Goal: Answer question/provide support: Share knowledge or assist other users

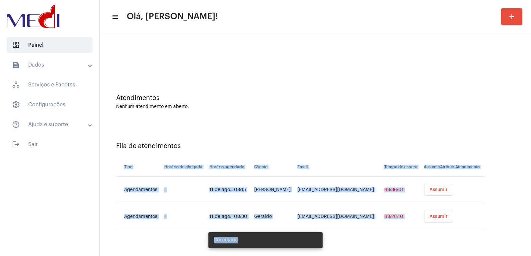
click at [429, 188] on span "Assumir" at bounding box center [438, 190] width 18 height 5
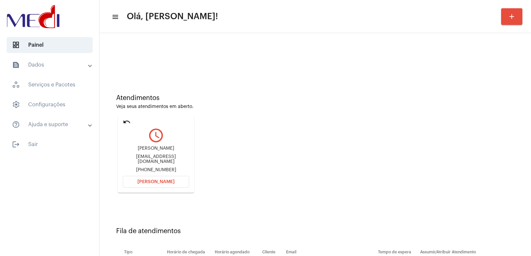
drag, startPoint x: 415, startPoint y: 187, endPoint x: 330, endPoint y: 187, distance: 85.3
click at [408, 187] on div "Atendimentos Veja seus atendimentos em aberto. undo query_builder Luciana lucia…" at bounding box center [315, 141] width 425 height 133
click at [155, 159] on div "lucianajlarini@gmail.com" at bounding box center [156, 160] width 66 height 10
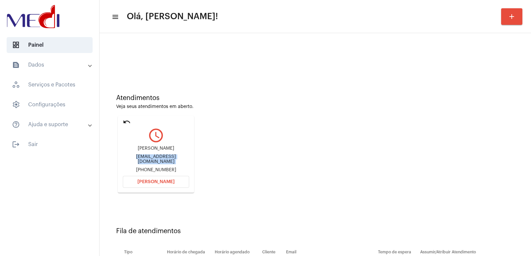
copy div "lucianajlarini@gmail.com"
click at [181, 187] on button "Abrir Chamada" at bounding box center [156, 182] width 66 height 12
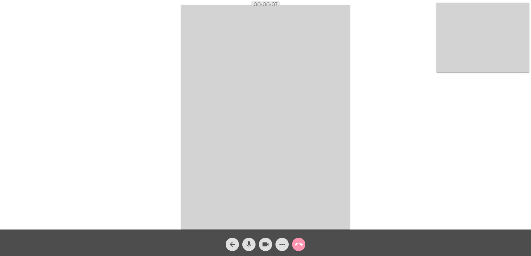
click at [355, 143] on div "Acessando Câmera e Microfone..." at bounding box center [265, 117] width 529 height 230
drag, startPoint x: 289, startPoint y: 205, endPoint x: 213, endPoint y: 188, distance: 77.3
click at [213, 188] on video at bounding box center [265, 117] width 169 height 225
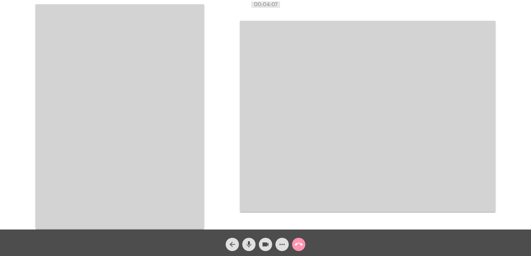
drag, startPoint x: 421, startPoint y: 168, endPoint x: 216, endPoint y: 155, distance: 205.8
click at [216, 155] on div "Acessando Câmera e Microfone..." at bounding box center [265, 116] width 529 height 230
click at [140, 103] on video at bounding box center [119, 116] width 169 height 225
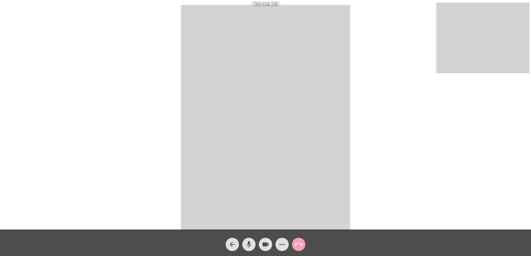
click at [297, 246] on mat-icon "call_end" at bounding box center [299, 245] width 8 height 8
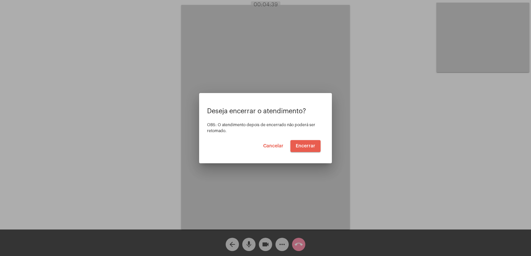
click at [307, 143] on button "Encerrar" at bounding box center [305, 146] width 30 height 12
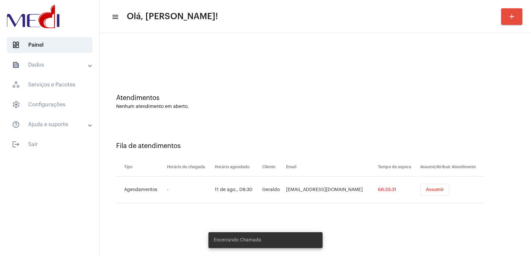
click at [420, 183] on td "Assumir" at bounding box center [451, 190] width 66 height 27
click at [422, 187] on button "Assumir" at bounding box center [434, 190] width 29 height 12
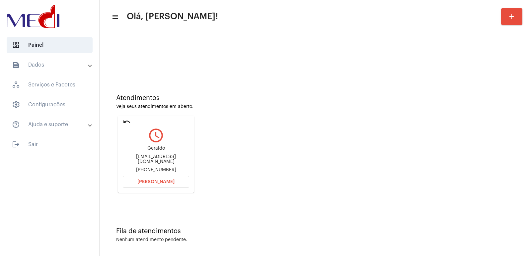
click at [246, 95] on div "Atendimentos" at bounding box center [315, 98] width 398 height 7
click at [165, 158] on div "kikolarini@gmail.com" at bounding box center [156, 160] width 66 height 10
copy div "kikolarini@gmail.com"
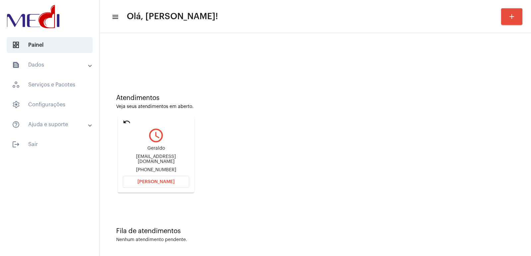
click at [152, 151] on div "Geraldo" at bounding box center [156, 148] width 66 height 5
click at [156, 164] on div "Geraldo kikolarini@gmail.com +5511940035290" at bounding box center [156, 160] width 66 height 30
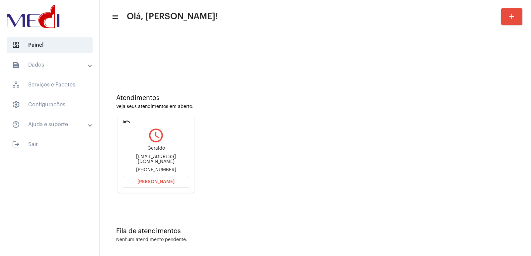
click at [156, 164] on div "Geraldo kikolarini@gmail.com +5511940035290" at bounding box center [156, 160] width 66 height 30
copy mat-card-content "+5511940035290 Abrir Chamada"
click at [159, 151] on div "Geraldo" at bounding box center [156, 148] width 66 height 5
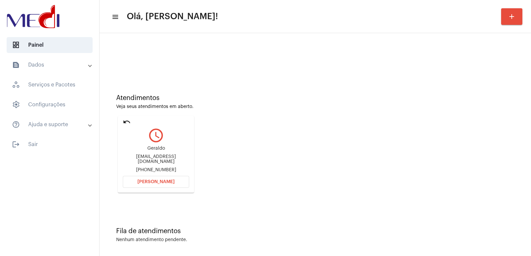
copy div "Geraldo"
click at [159, 178] on button "Abrir Chamada" at bounding box center [156, 182] width 66 height 12
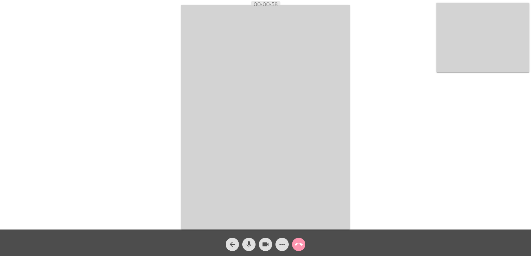
click at [124, 238] on div "arrow_back mic videocam more_horiz call_end" at bounding box center [265, 243] width 531 height 27
click at [349, 158] on video at bounding box center [265, 117] width 169 height 225
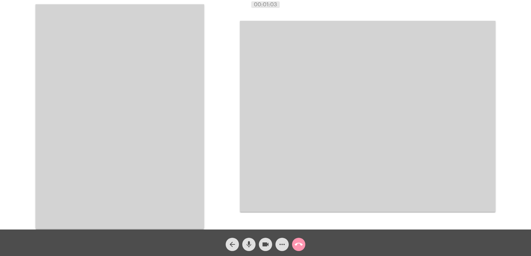
click at [152, 160] on video at bounding box center [119, 116] width 169 height 225
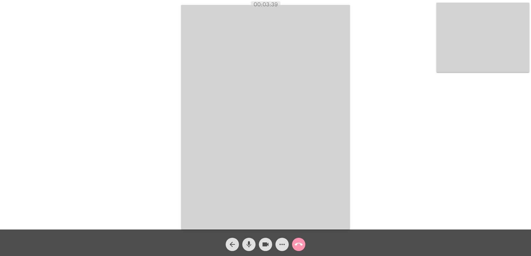
click at [293, 244] on button "call_end" at bounding box center [298, 244] width 13 height 13
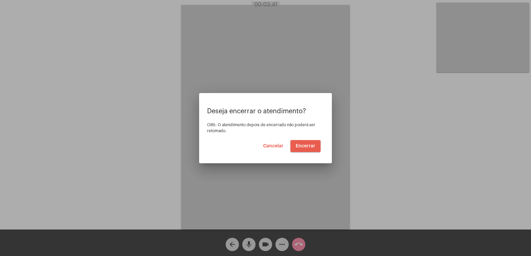
click at [307, 146] on span "Encerrar" at bounding box center [306, 146] width 20 height 5
click at [305, 139] on div "Deseja encerrar o atendimento? OBS: O atendimento depois de encerrado não poder…" at bounding box center [265, 130] width 117 height 44
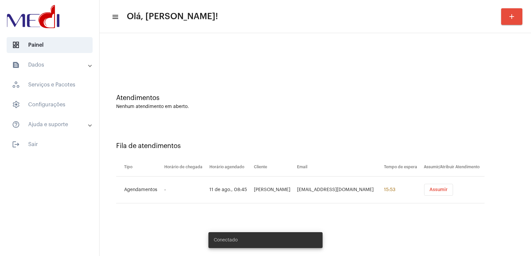
click at [442, 189] on span "Assumir" at bounding box center [438, 190] width 18 height 5
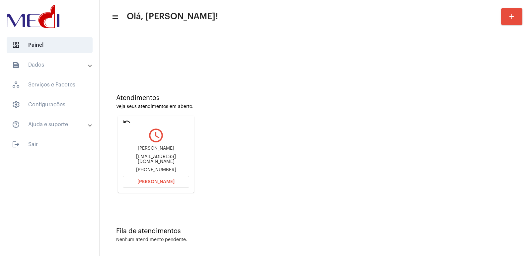
click at [160, 155] on div "Sebastião Miranda Mpstruckparts@gmail.com +5519997718312" at bounding box center [156, 160] width 66 height 30
click at [166, 149] on div "Sebastião Miranda" at bounding box center [156, 148] width 66 height 5
copy div "Sebastião Miranda"
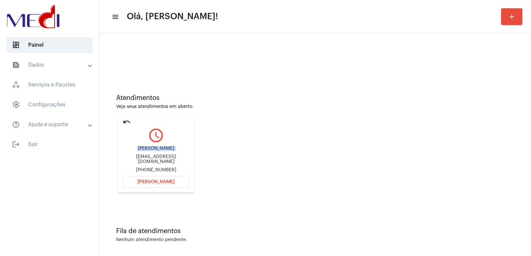
drag, startPoint x: 133, startPoint y: 182, endPoint x: 137, endPoint y: 178, distance: 6.1
click at [135, 181] on button "Abrir Chamada" at bounding box center [156, 182] width 66 height 12
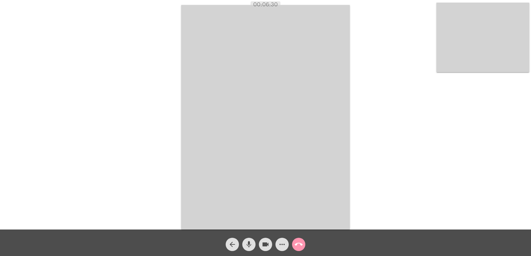
click at [295, 242] on mat-icon "call_end" at bounding box center [299, 245] width 8 height 8
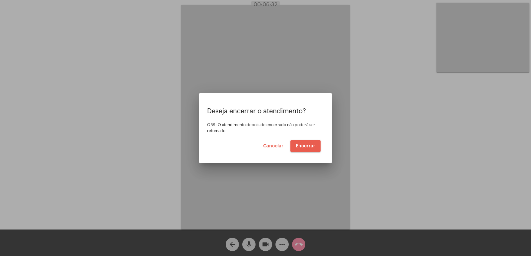
click at [302, 149] on button "Encerrar" at bounding box center [305, 146] width 30 height 12
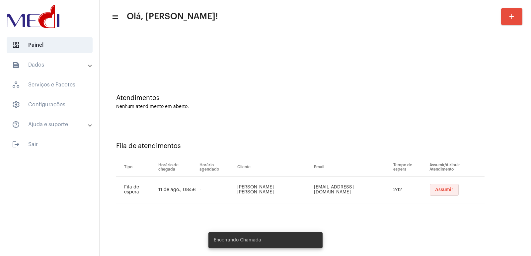
click at [435, 190] on span "Assumir" at bounding box center [444, 190] width 18 height 5
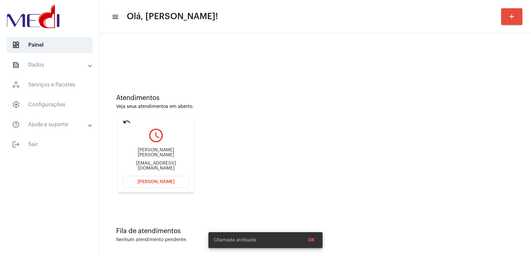
click at [142, 151] on div "Jefferson de Oliveira Barbosa job2701@outlook.com" at bounding box center [156, 160] width 66 height 30
click at [141, 154] on div "Jefferson de Oliveira Barbosa" at bounding box center [156, 153] width 66 height 10
copy div "Jefferson de Oliveira Barbosa"
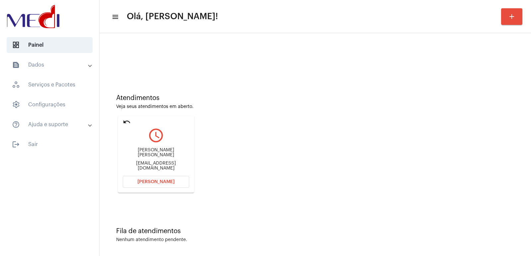
copy div "Jefferson de Oliveira Barbosa"
click at [159, 185] on button "Abrir Chamada" at bounding box center [156, 182] width 66 height 12
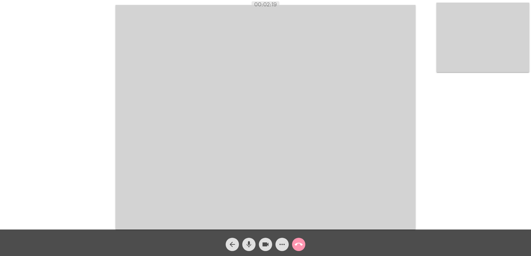
click at [367, 190] on video at bounding box center [265, 117] width 300 height 225
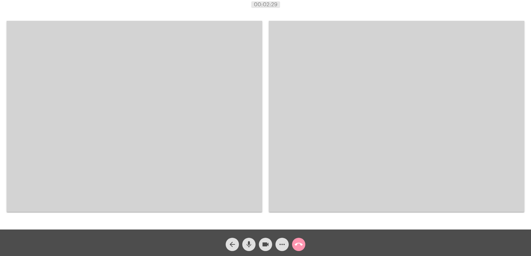
click at [297, 243] on mat-icon "call_end" at bounding box center [299, 245] width 8 height 8
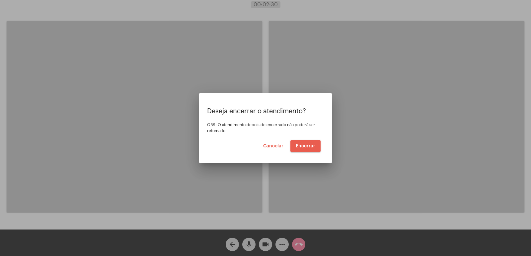
click at [303, 143] on button "Encerrar" at bounding box center [305, 146] width 30 height 12
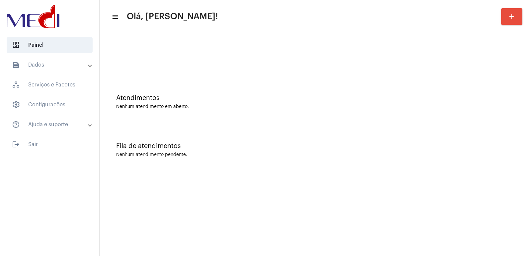
click at [375, 137] on div "Fila de atendimentos Nenhum atendimento pendente." at bounding box center [315, 147] width 425 height 48
click at [407, 188] on mat-sidenav-content "menu Olá, [PERSON_NAME]! add Atendimentos Nenhum atendimento em aberto. Fila de…" at bounding box center [315, 128] width 431 height 256
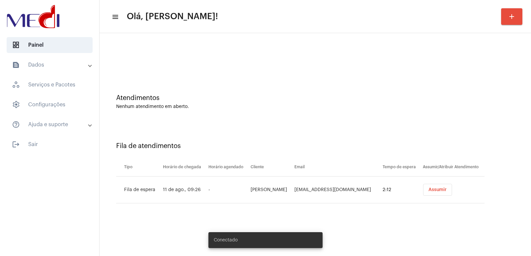
click at [433, 190] on span "Assumir" at bounding box center [437, 190] width 18 height 5
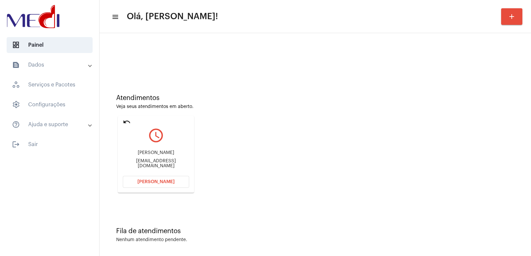
click at [161, 158] on div "[PERSON_NAME] [PERSON_NAME][EMAIL_ADDRESS][DOMAIN_NAME]" at bounding box center [156, 160] width 66 height 30
click at [161, 156] on div "[PERSON_NAME]" at bounding box center [156, 153] width 66 height 5
copy div "[PERSON_NAME]"
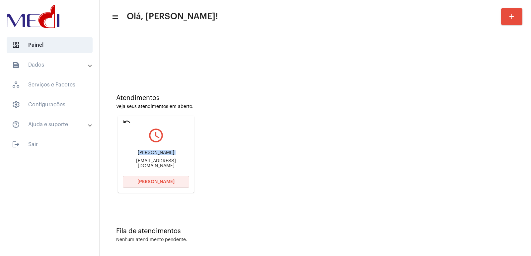
click at [164, 177] on button "Abrir Chamada" at bounding box center [156, 182] width 66 height 12
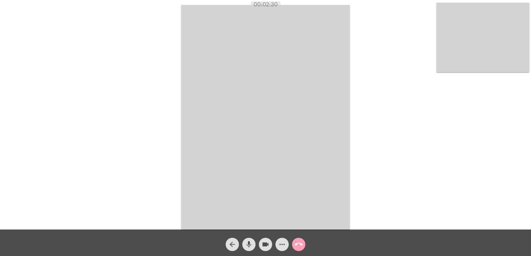
click at [299, 244] on mat-icon "call_end" at bounding box center [299, 245] width 8 height 8
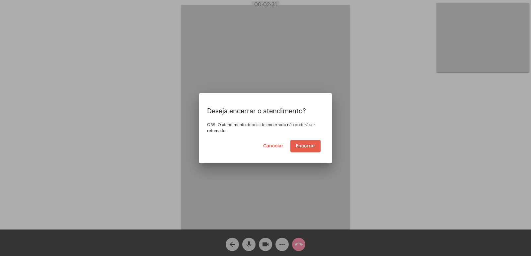
click at [309, 145] on span "Encerrar" at bounding box center [306, 146] width 20 height 5
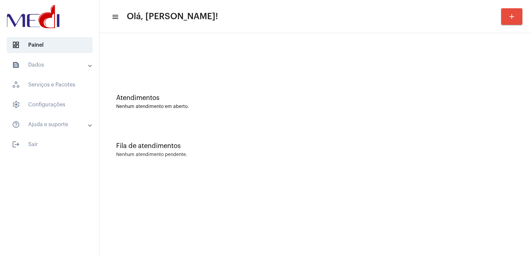
drag, startPoint x: 330, startPoint y: 172, endPoint x: 325, endPoint y: 167, distance: 7.3
click at [329, 170] on div "Atendimentos Nenhum atendimento em aberto. Fila de atendimentos Nenhum atendime…" at bounding box center [315, 103] width 431 height 141
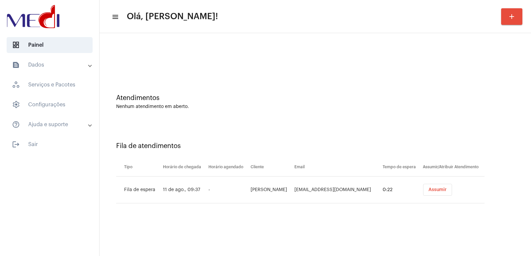
click at [435, 191] on span "Assumir" at bounding box center [437, 190] width 18 height 5
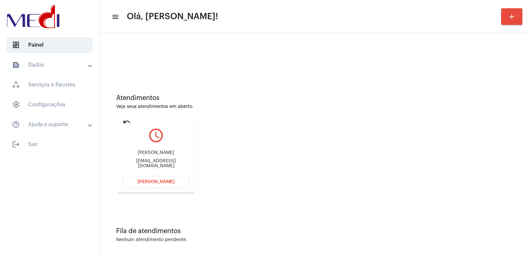
click at [159, 155] on div "Humberto Barbosa Santos" at bounding box center [156, 153] width 66 height 5
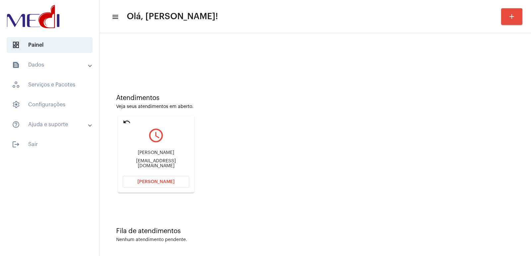
click at [174, 173] on div "Humberto Barbosa Santos humberto_pb05@hotmail.com" at bounding box center [156, 160] width 66 height 30
click at [164, 184] on button "Abrir Chamada" at bounding box center [156, 182] width 66 height 12
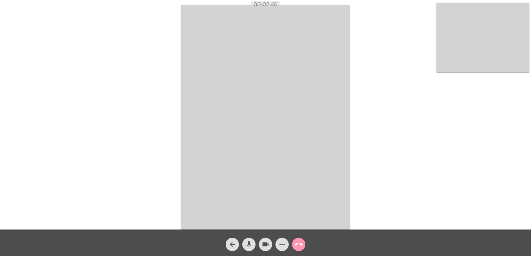
drag, startPoint x: 251, startPoint y: 2, endPoint x: 352, endPoint y: 41, distance: 108.5
click at [314, 19] on div "Acessando Câmera e Microfone..." at bounding box center [265, 115] width 531 height 230
drag, startPoint x: 252, startPoint y: 0, endPoint x: 267, endPoint y: 7, distance: 15.9
click at [244, 7] on app-call "00:02:49 Acessando Câmera e Microfone... arrow_back mic videocam more_horiz cal…" at bounding box center [265, 128] width 531 height 256
click at [246, 4] on div "00:02:50" at bounding box center [265, 5] width 531 height 6
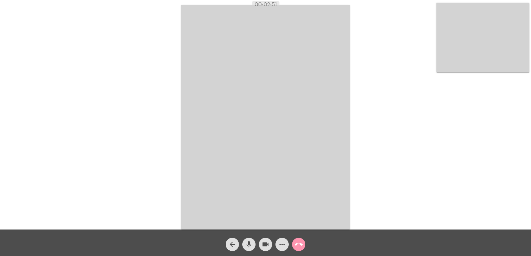
drag, startPoint x: 248, startPoint y: 0, endPoint x: 254, endPoint y: 4, distance: 6.9
click at [254, 4] on app-call "00:02:51 Acessando Câmera e Microfone... arrow_back mic videocam more_horiz cal…" at bounding box center [265, 128] width 531 height 256
click at [252, 4] on span "00:02:52" at bounding box center [265, 4] width 29 height 7
drag, startPoint x: 251, startPoint y: 4, endPoint x: 383, endPoint y: 47, distance: 138.8
click at [296, 4] on div "00:02:53" at bounding box center [265, 5] width 531 height 6
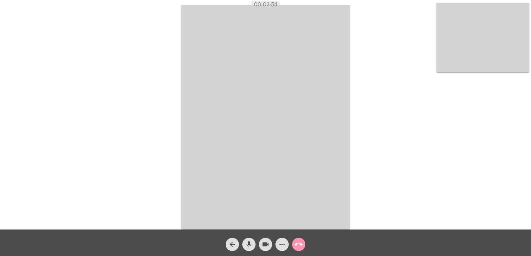
click at [438, 107] on div "Acessando Câmera e Microfone..." at bounding box center [265, 117] width 529 height 230
click at [300, 246] on mat-icon "call_end" at bounding box center [299, 245] width 8 height 8
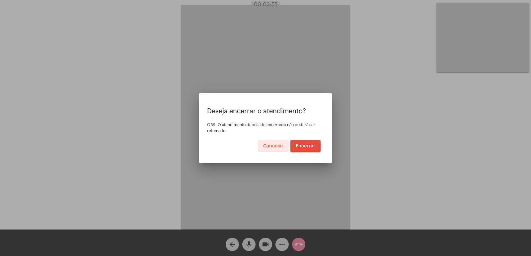
click at [309, 144] on span "Encerrar" at bounding box center [306, 146] width 20 height 5
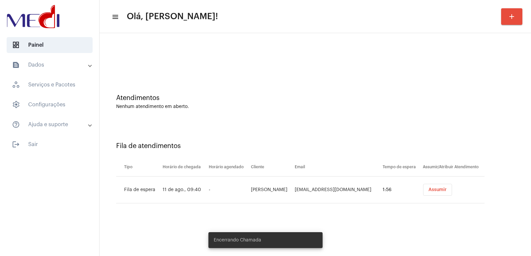
click at [429, 188] on span "Assumir" at bounding box center [437, 190] width 18 height 5
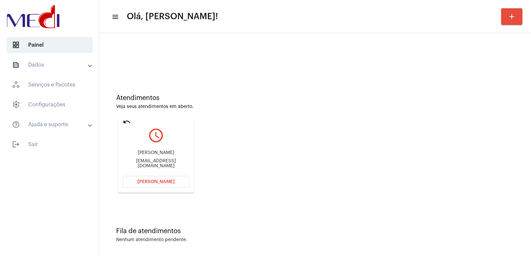
click at [161, 156] on div "Emerson Hinkel" at bounding box center [156, 153] width 66 height 5
copy div "Emerson Hinkel"
click at [163, 164] on div "emerson_aw@hotmail.com" at bounding box center [156, 164] width 66 height 10
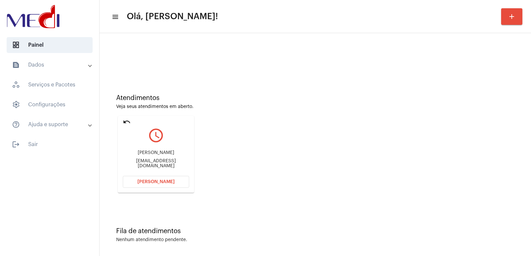
click at [163, 164] on div "emerson_aw@hotmail.com" at bounding box center [156, 164] width 66 height 10
copy mat-card-content "emerson_aw@hotmail.com Abrir Chamada"
click at [160, 182] on span "[PERSON_NAME]" at bounding box center [155, 182] width 37 height 5
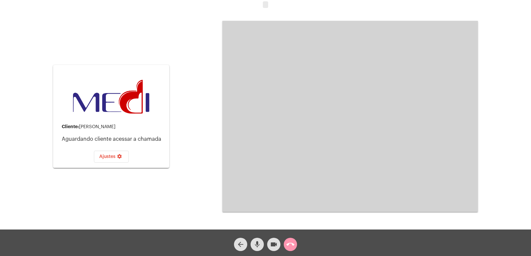
drag, startPoint x: 78, startPoint y: 127, endPoint x: 140, endPoint y: 126, distance: 61.7
click at [137, 127] on div "Cliente: Emerson Hinkel" at bounding box center [113, 126] width 102 height 5
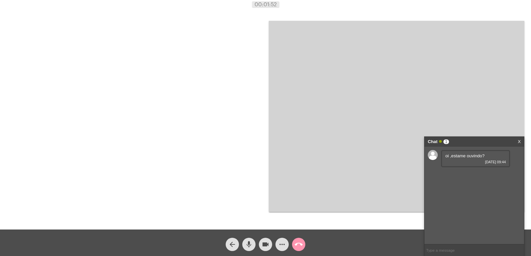
click at [490, 201] on div "oi ,estame ouvindo? 11/08/2025 09:44" at bounding box center [474, 196] width 100 height 98
click at [462, 249] on input "text" at bounding box center [474, 251] width 100 height 12
type input "OII"
type input "NAO"
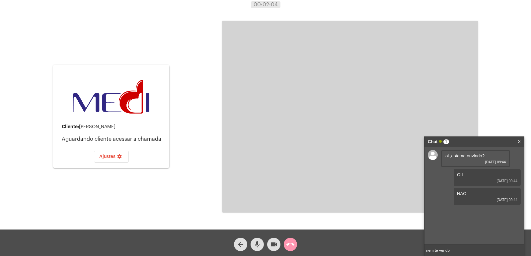
type input "nem te vendo"
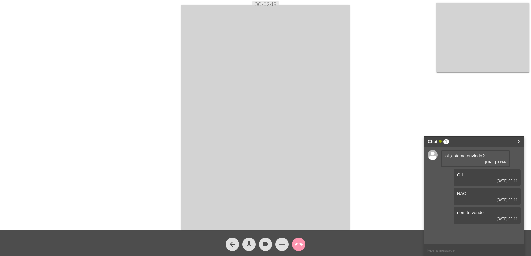
click at [521, 140] on div "Chat 1 X" at bounding box center [474, 142] width 100 height 10
click at [520, 141] on link "X" at bounding box center [518, 142] width 3 height 10
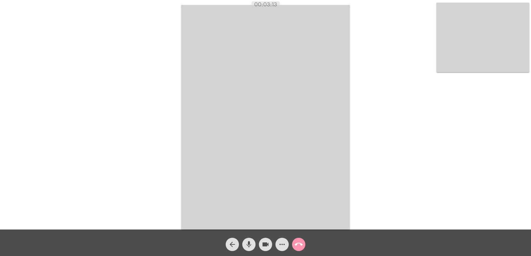
click at [299, 242] on mat-icon "call_end" at bounding box center [299, 245] width 8 height 8
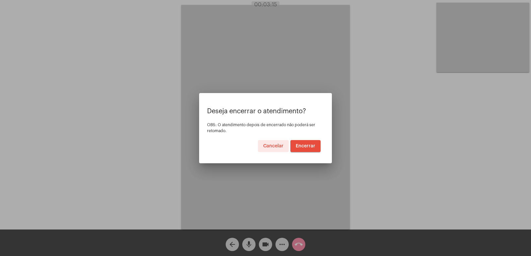
click at [313, 145] on span "Encerrar" at bounding box center [306, 146] width 20 height 5
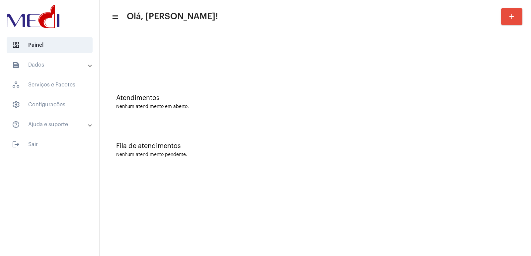
click at [74, 59] on mat-expansion-panel-header "text_snippet_outlined Dados" at bounding box center [51, 65] width 95 height 16
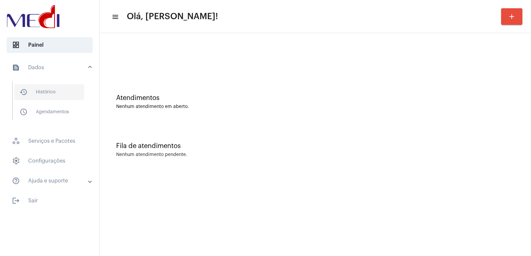
click at [70, 89] on span "history_outlined Histórico" at bounding box center [49, 92] width 70 height 16
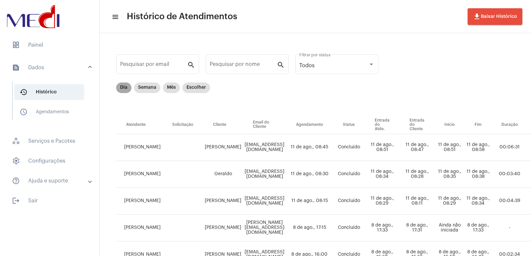
click at [120, 90] on mat-chip "Dia" at bounding box center [123, 88] width 15 height 11
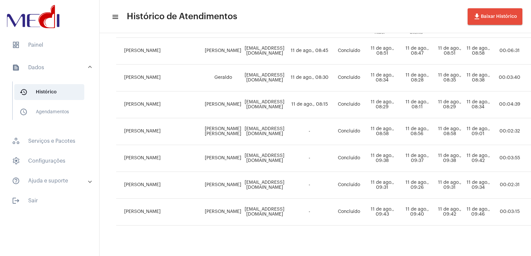
scroll to position [106, 0]
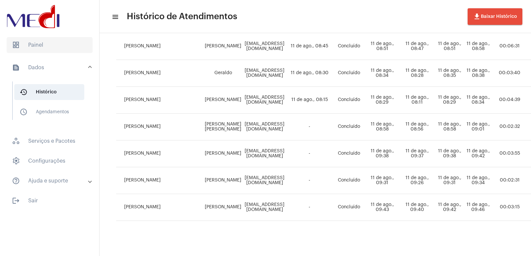
click at [56, 40] on span "dashboard Painel" at bounding box center [50, 45] width 86 height 16
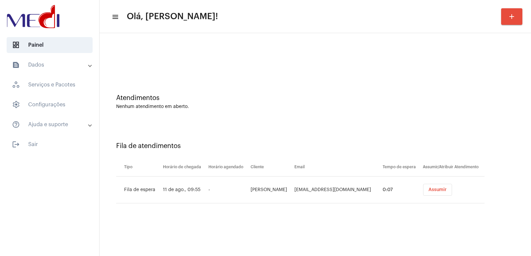
click at [448, 187] on button "Assumir" at bounding box center [437, 190] width 29 height 12
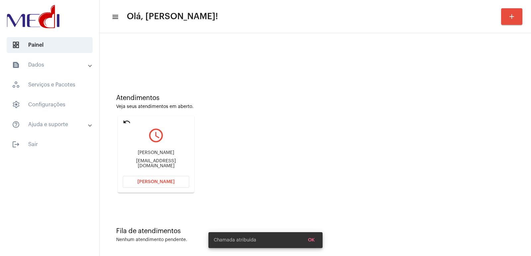
drag, startPoint x: 165, startPoint y: 157, endPoint x: 162, endPoint y: 152, distance: 5.9
click at [165, 156] on div "[PERSON_NAME]" at bounding box center [156, 153] width 66 height 5
click at [159, 152] on div "[PERSON_NAME]" at bounding box center [156, 153] width 66 height 5
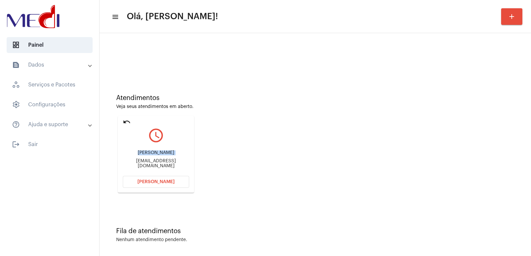
copy div "[PERSON_NAME]"
click at [151, 181] on span "[PERSON_NAME]" at bounding box center [155, 182] width 37 height 5
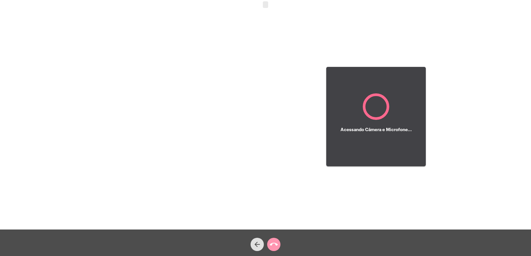
click at [193, 194] on div at bounding box center [163, 117] width 116 height 228
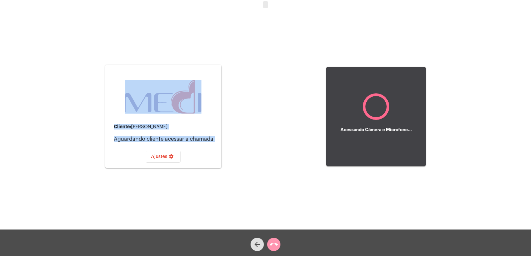
click at [217, 191] on div "Cliente: Maria Luiza Figueiredo de Almeida Aguardando cliente acessar a chamada…" at bounding box center [265, 116] width 529 height 230
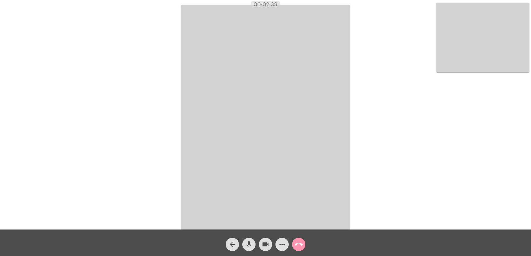
click at [261, 245] on mat-icon "videocam" at bounding box center [265, 245] width 8 height 8
click at [249, 245] on mat-icon "mic" at bounding box center [249, 245] width 8 height 8
drag, startPoint x: 266, startPoint y: 243, endPoint x: 259, endPoint y: 250, distance: 10.1
click at [266, 244] on mat-icon "videocam_off" at bounding box center [265, 245] width 8 height 8
click at [253, 249] on button "mic_off" at bounding box center [248, 244] width 13 height 13
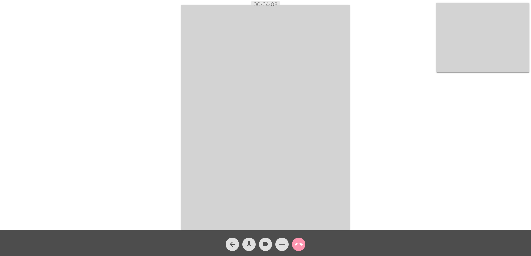
click at [262, 247] on mat-icon "videocam" at bounding box center [265, 245] width 8 height 8
click at [252, 245] on mat-icon "mic" at bounding box center [249, 245] width 8 height 8
drag, startPoint x: 250, startPoint y: 240, endPoint x: 277, endPoint y: 245, distance: 26.9
click at [250, 240] on span "mic_off" at bounding box center [249, 244] width 8 height 13
click at [277, 245] on button "more_horiz" at bounding box center [281, 244] width 13 height 13
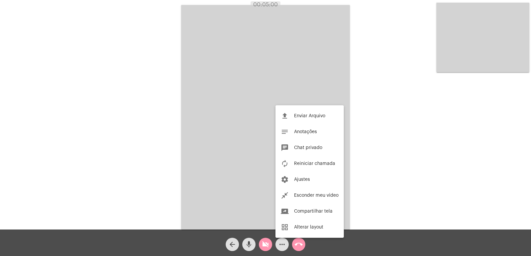
click at [262, 243] on div at bounding box center [265, 128] width 531 height 256
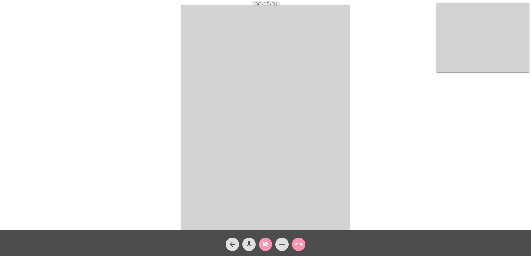
click at [262, 243] on mat-icon "videocam_off" at bounding box center [265, 245] width 8 height 8
click at [258, 78] on video at bounding box center [265, 117] width 169 height 225
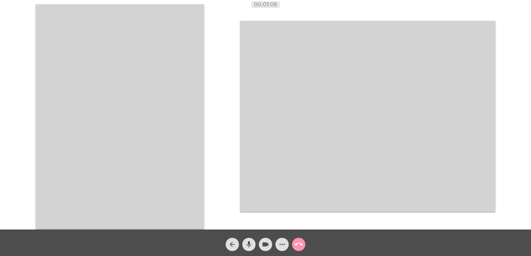
click at [100, 55] on video at bounding box center [119, 116] width 169 height 225
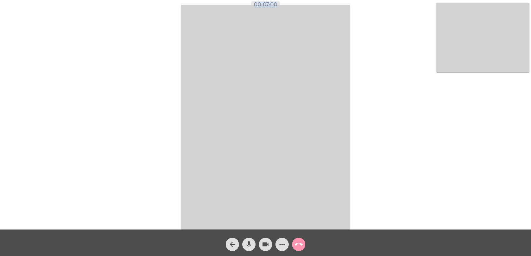
drag, startPoint x: 173, startPoint y: 20, endPoint x: 415, endPoint y: 174, distance: 286.5
click at [414, 174] on app-call "00:07:08 Acessando Câmera e Microfone... arrow_back mic videocam more_horiz cal…" at bounding box center [265, 128] width 531 height 256
drag, startPoint x: 416, startPoint y: 174, endPoint x: 382, endPoint y: 165, distance: 34.4
click at [415, 174] on div "Acessando Câmera e Microfone..." at bounding box center [265, 117] width 529 height 230
click at [272, 71] on video at bounding box center [265, 117] width 169 height 225
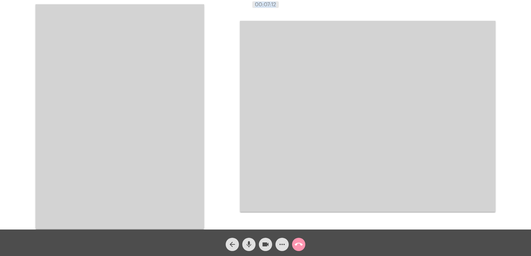
click at [85, 66] on video at bounding box center [119, 116] width 169 height 225
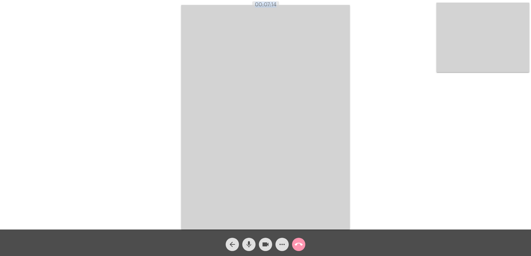
click at [224, 3] on div "00:07:14" at bounding box center [265, 5] width 531 height 6
click at [301, 244] on mat-icon "call_end" at bounding box center [299, 245] width 8 height 8
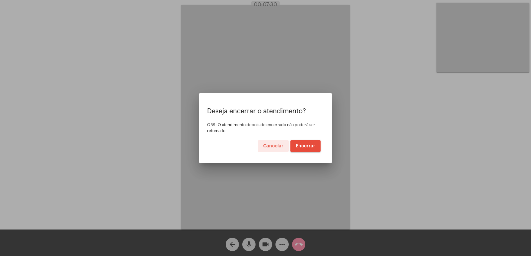
click at [303, 146] on span "Encerrar" at bounding box center [306, 146] width 20 height 5
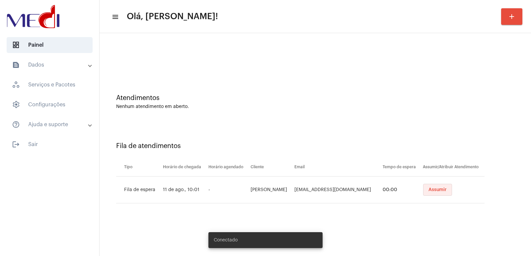
click at [436, 187] on button "Assumir" at bounding box center [437, 190] width 29 height 12
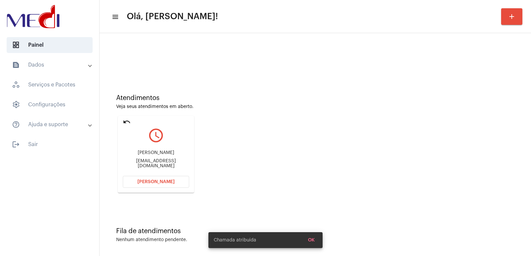
click at [143, 155] on div "[PERSON_NAME]" at bounding box center [156, 153] width 66 height 5
copy div "[PERSON_NAME]"
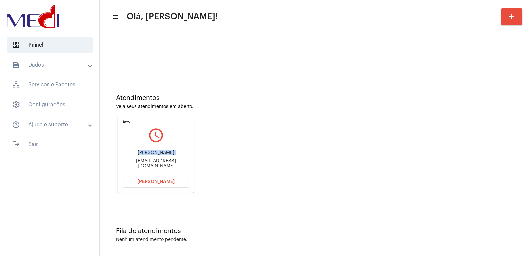
copy div "[PERSON_NAME]"
click at [157, 179] on button "[PERSON_NAME]" at bounding box center [156, 182] width 66 height 12
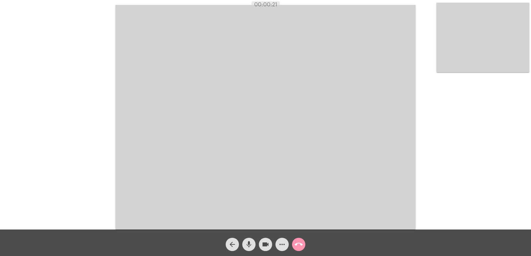
click at [303, 245] on button "call_end" at bounding box center [298, 244] width 13 height 13
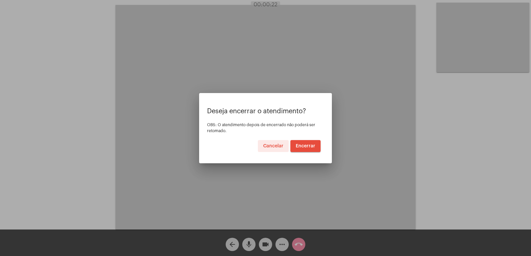
click at [307, 145] on span "Encerrar" at bounding box center [306, 146] width 20 height 5
